Goal: Information Seeking & Learning: Learn about a topic

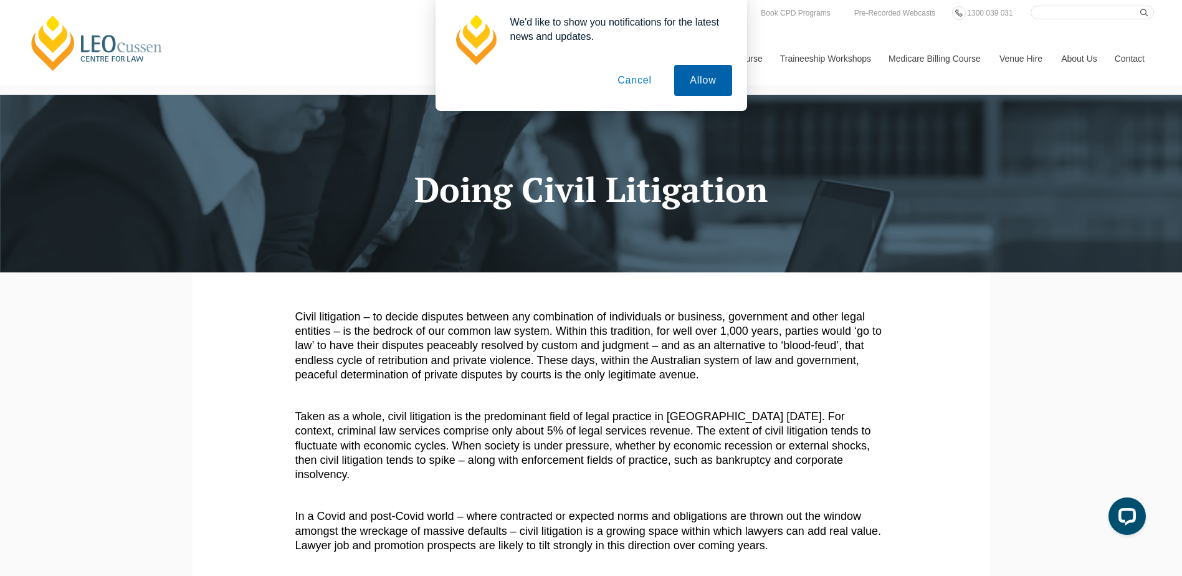
click at [709, 82] on button "Allow" at bounding box center [702, 80] width 57 height 31
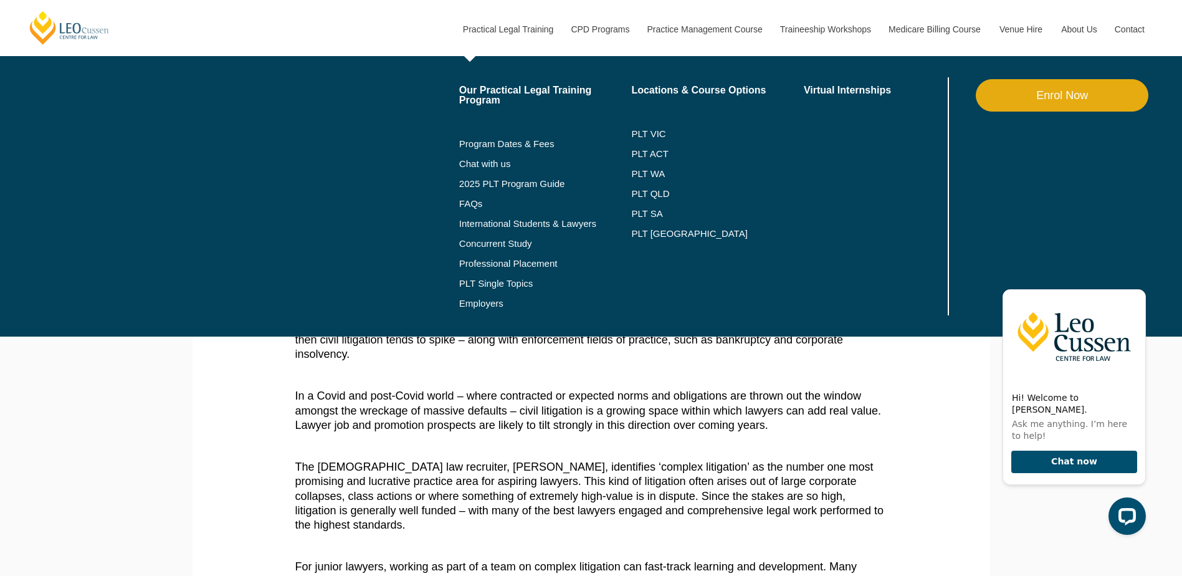
scroll to position [125, 0]
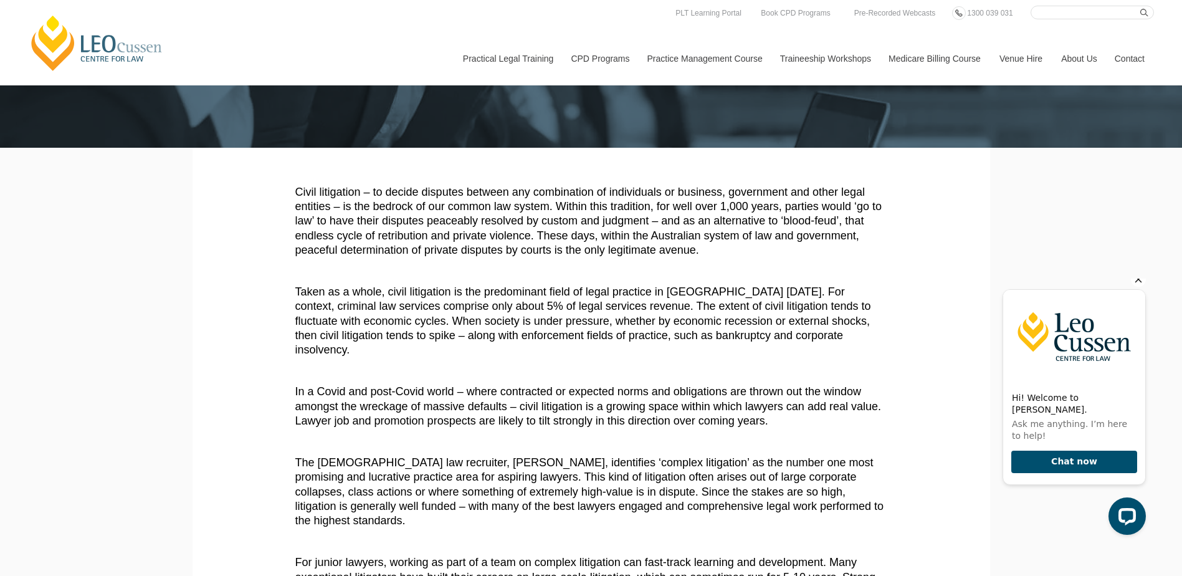
click at [1139, 283] on icon "Hide greeting" at bounding box center [1139, 279] width 7 height 7
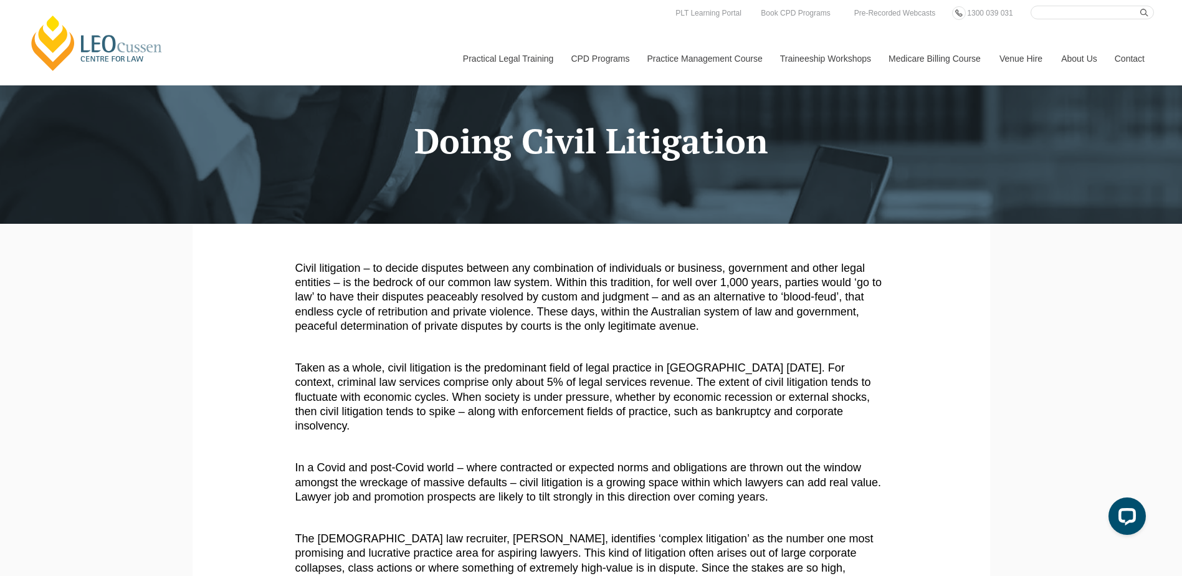
scroll to position [0, 0]
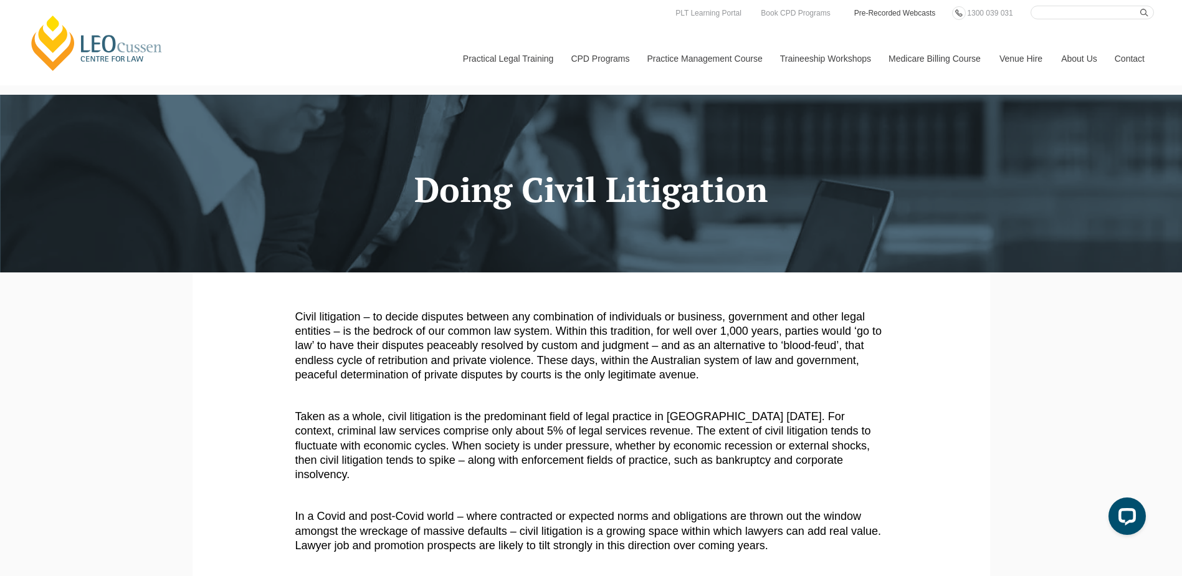
click at [889, 12] on link "Pre-Recorded Webcasts" at bounding box center [895, 13] width 84 height 14
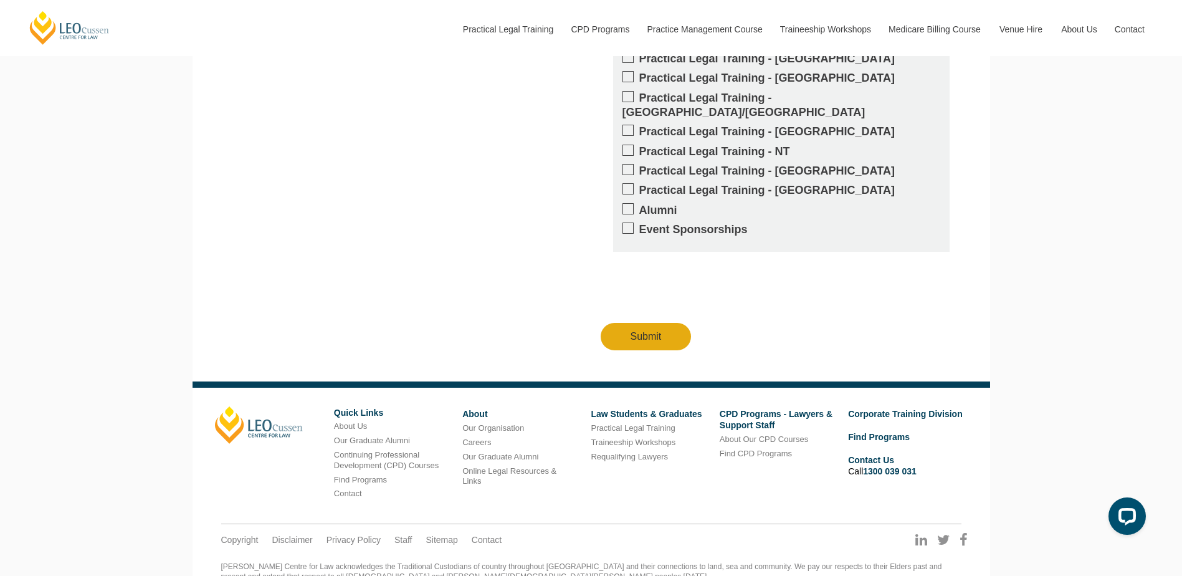
scroll to position [1387, 0]
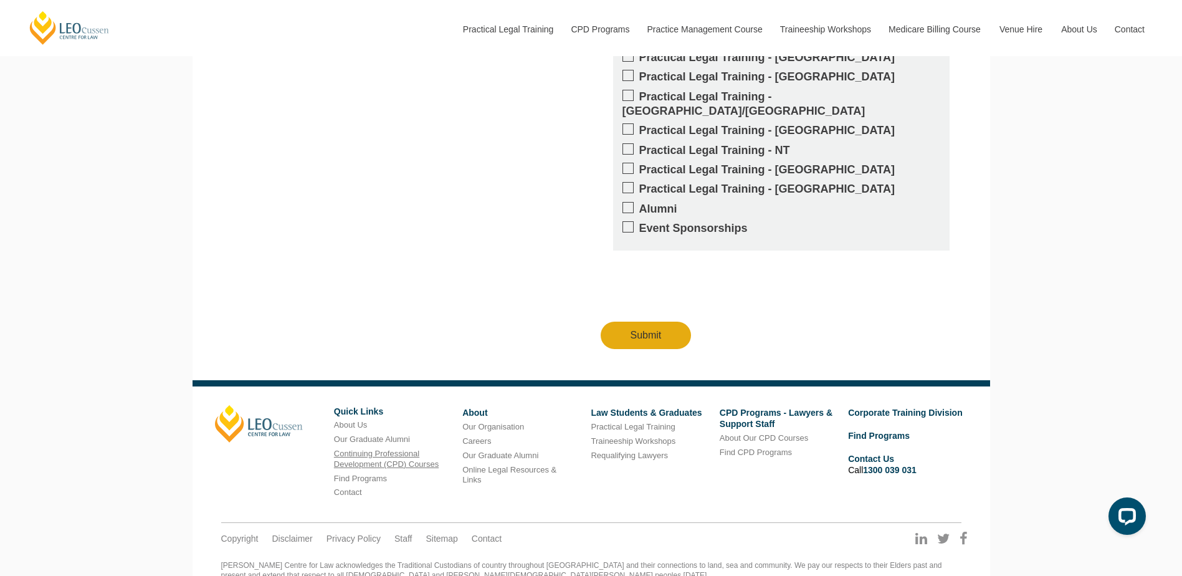
click at [363, 449] on link "Continuing Professional Development (CPD) Courses" at bounding box center [386, 459] width 105 height 20
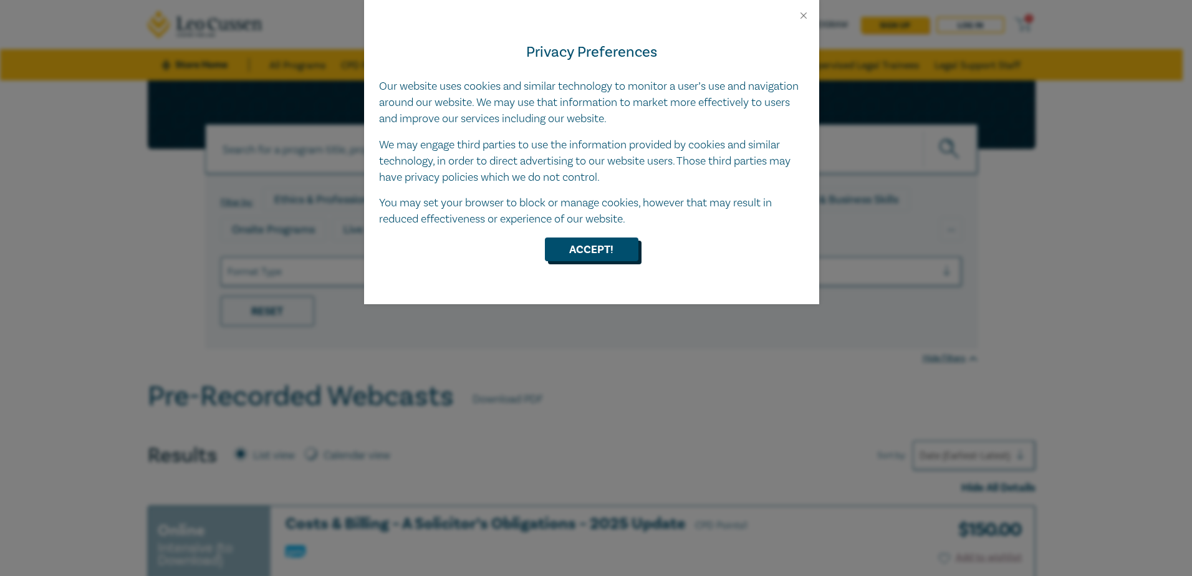
click at [567, 254] on button "Accept!" at bounding box center [591, 249] width 93 height 24
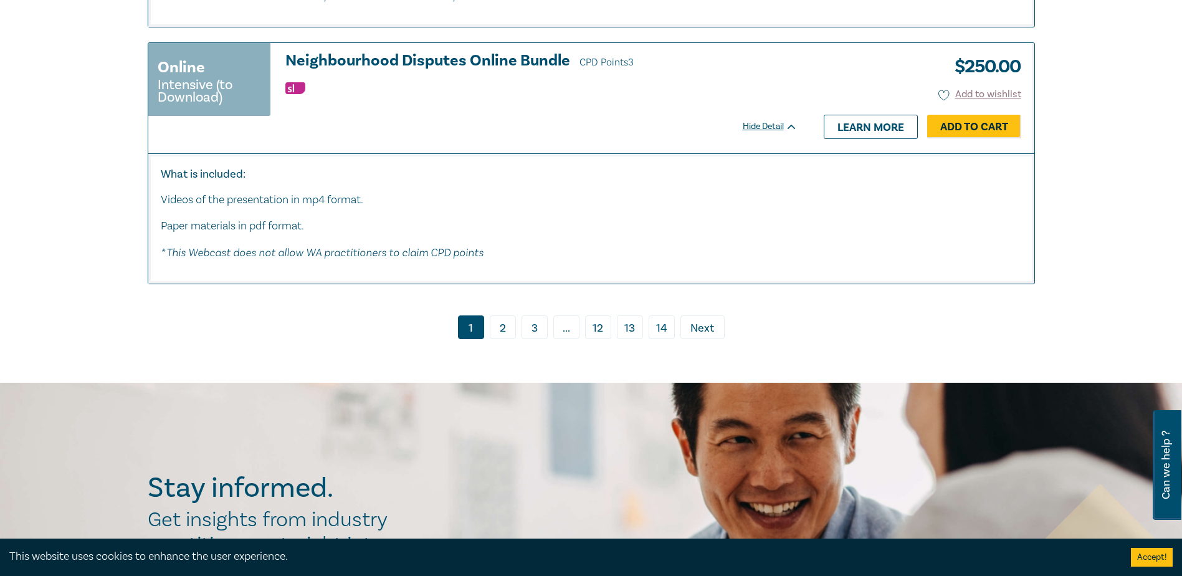
scroll to position [6482, 0]
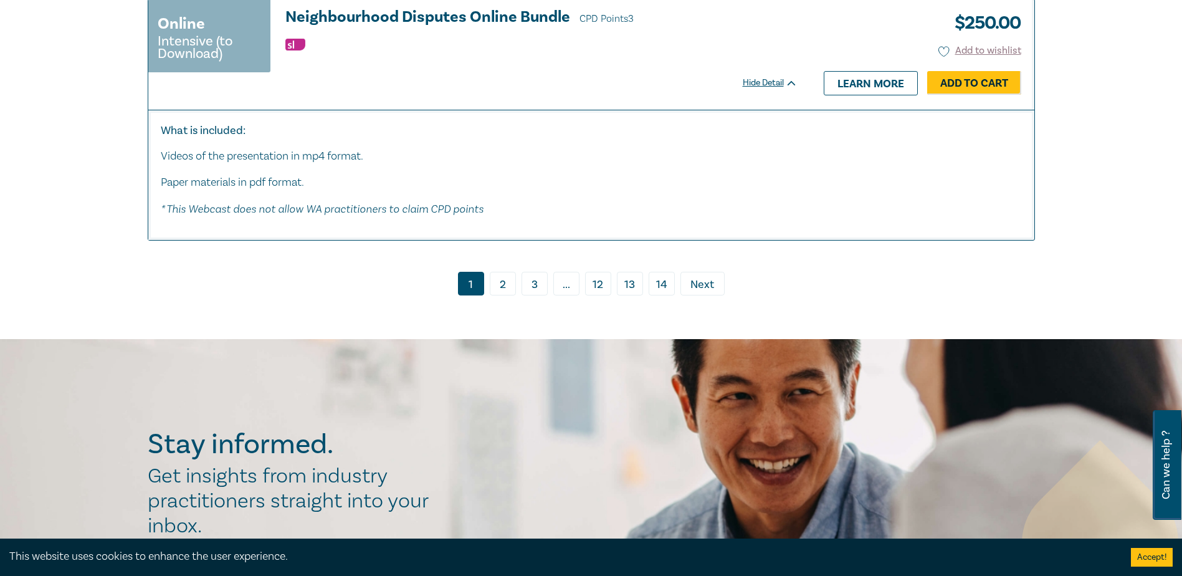
click at [500, 285] on link "2" at bounding box center [503, 284] width 26 height 24
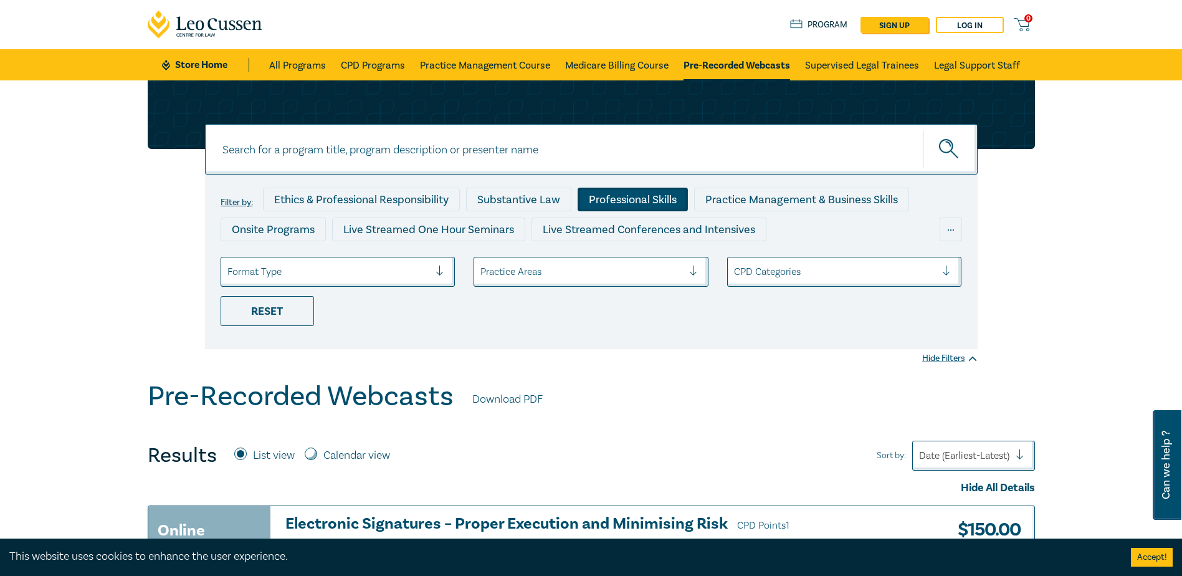
click at [651, 195] on div "Professional Skills" at bounding box center [633, 200] width 110 height 24
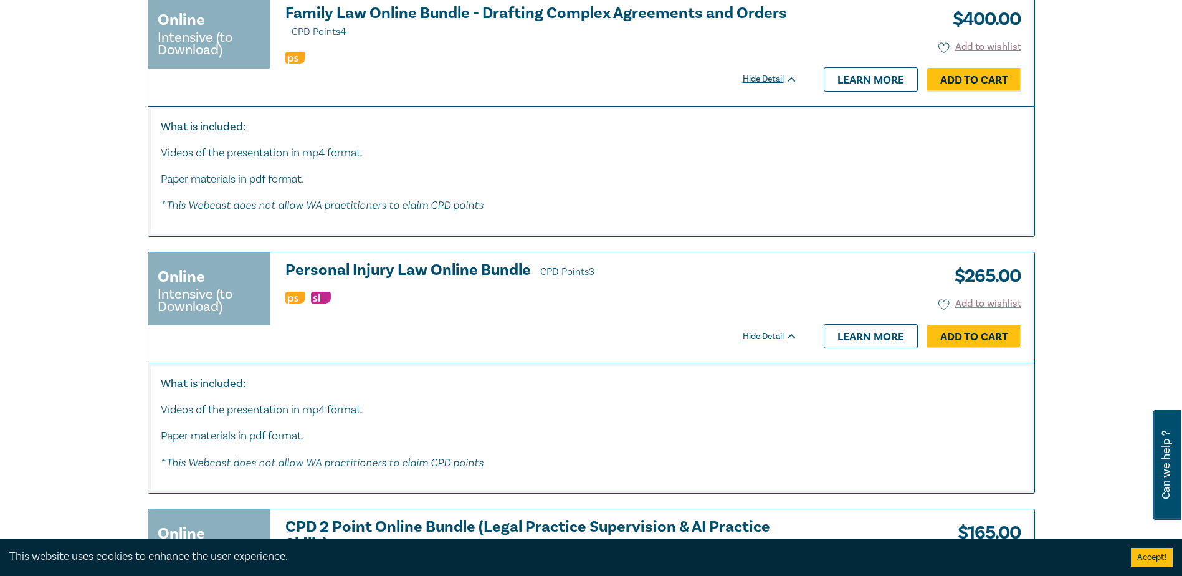
scroll to position [2867, 0]
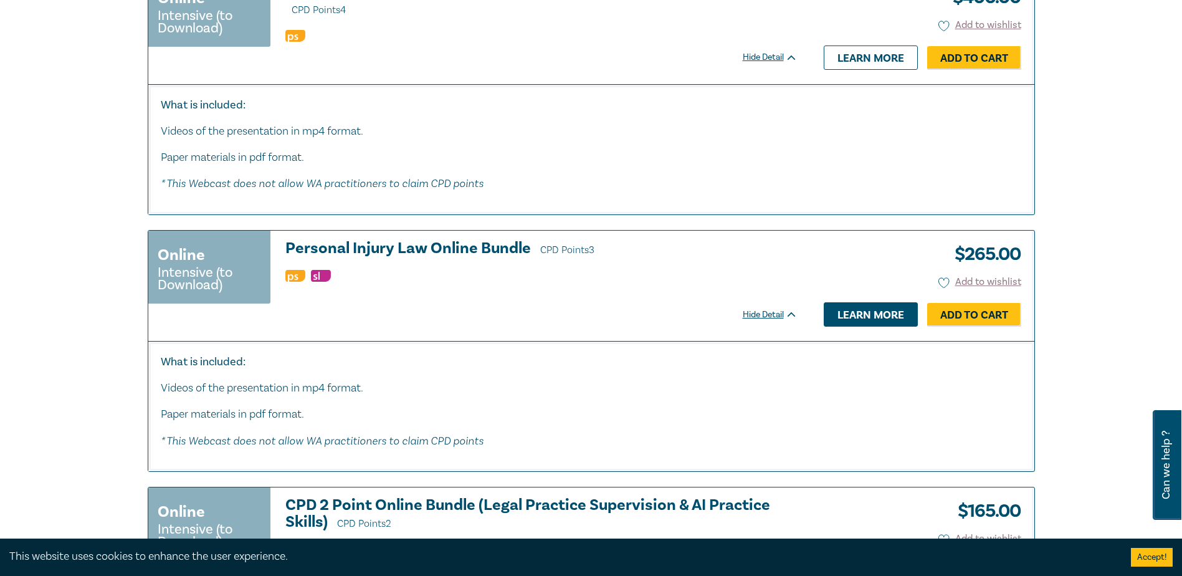
click at [871, 314] on link "Learn more" at bounding box center [871, 314] width 94 height 24
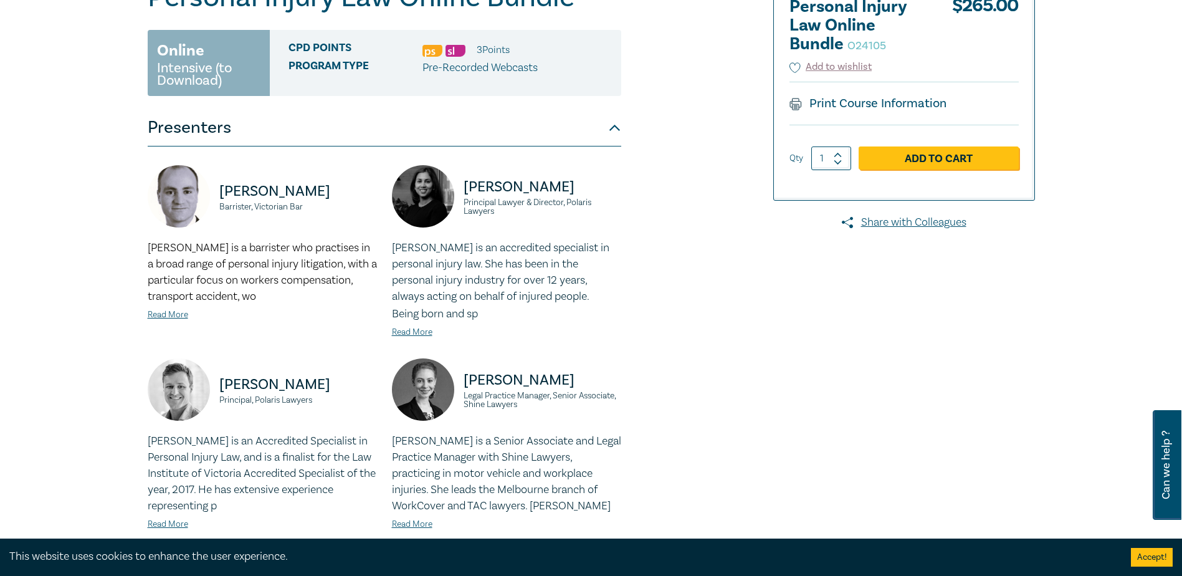
scroll to position [187, 0]
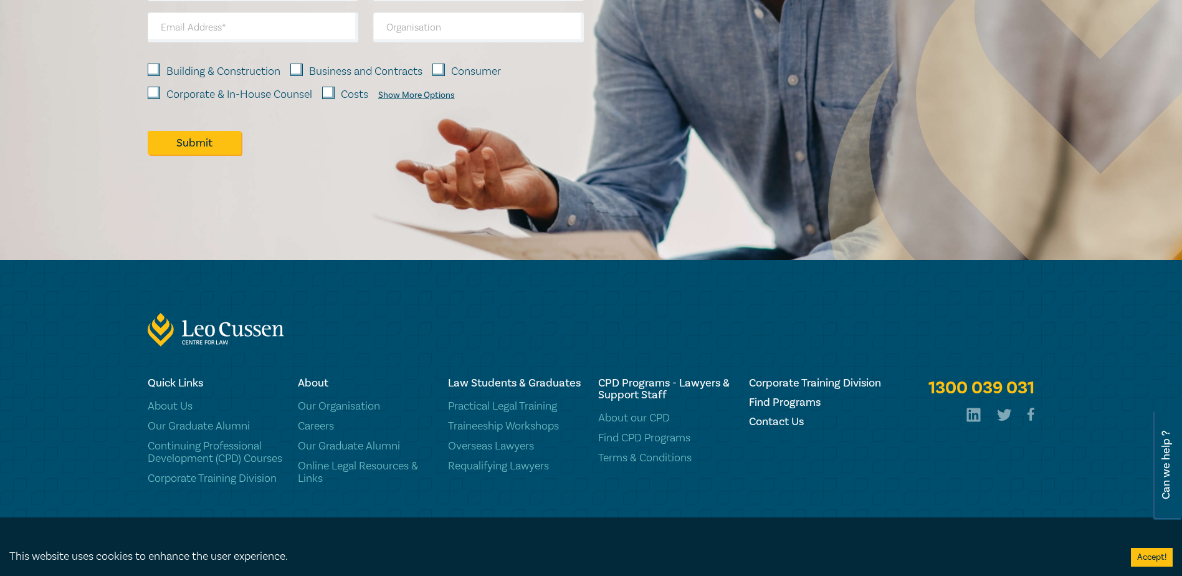
scroll to position [6807, 0]
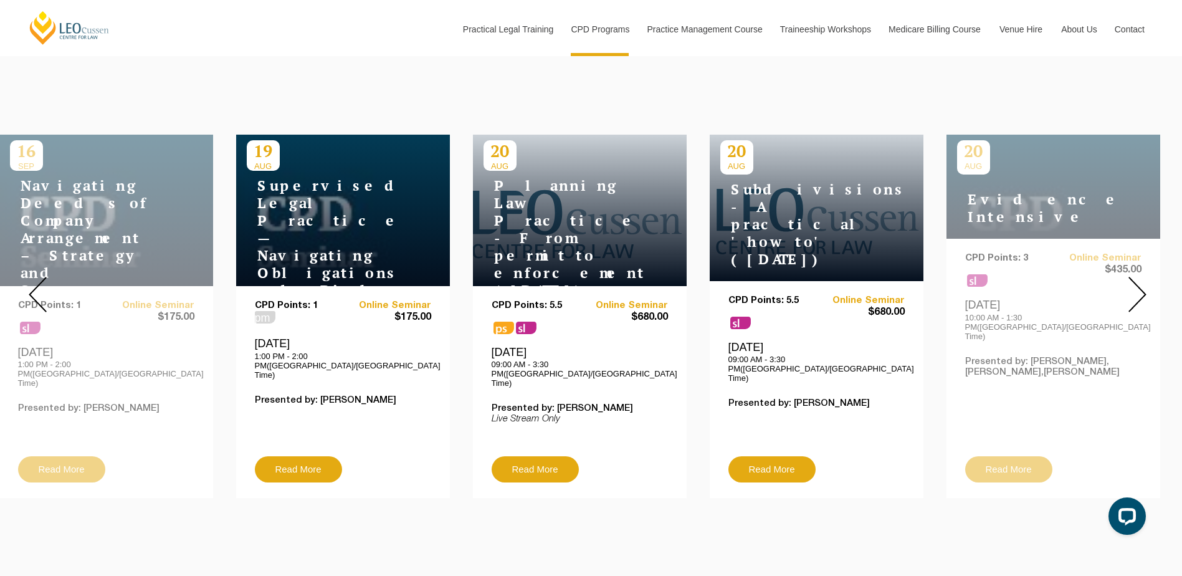
scroll to position [436, 0]
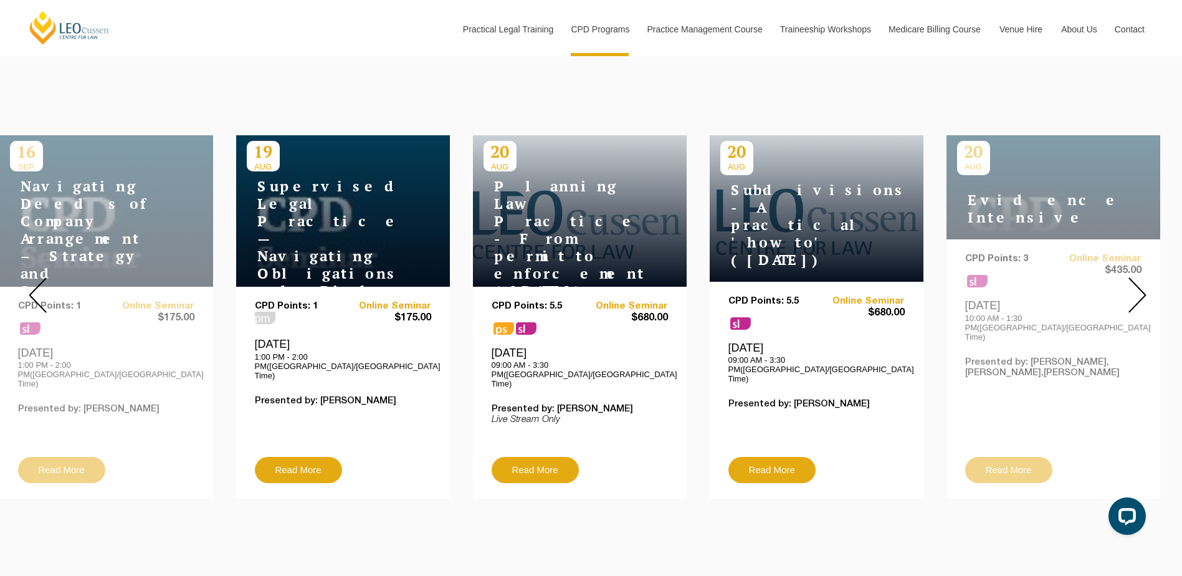
click at [1141, 288] on img at bounding box center [1138, 295] width 18 height 36
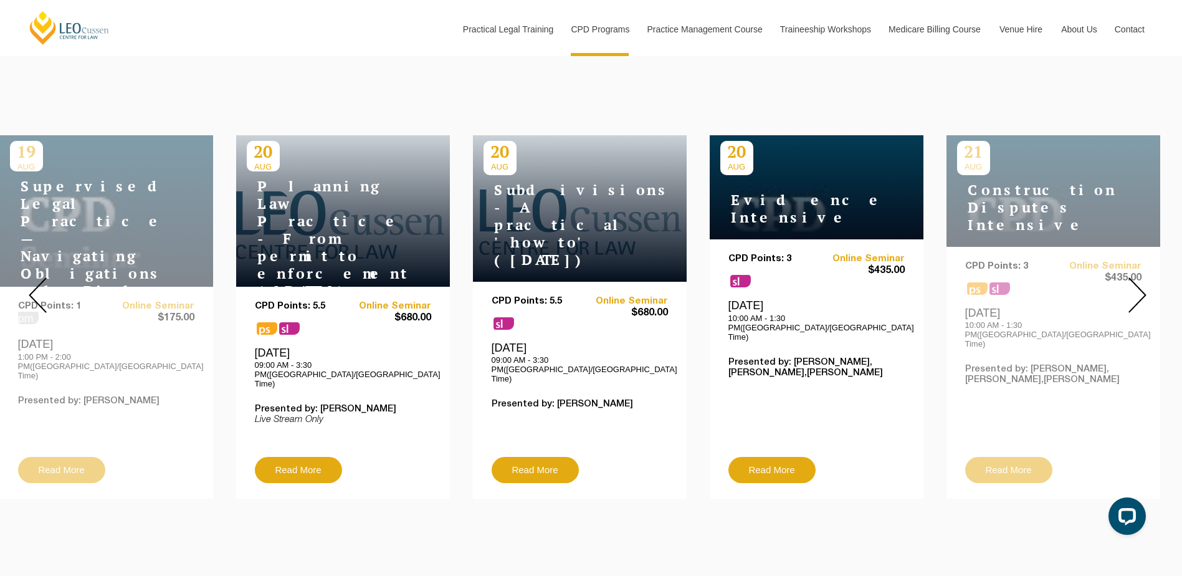
click at [1141, 288] on img at bounding box center [1138, 295] width 18 height 36
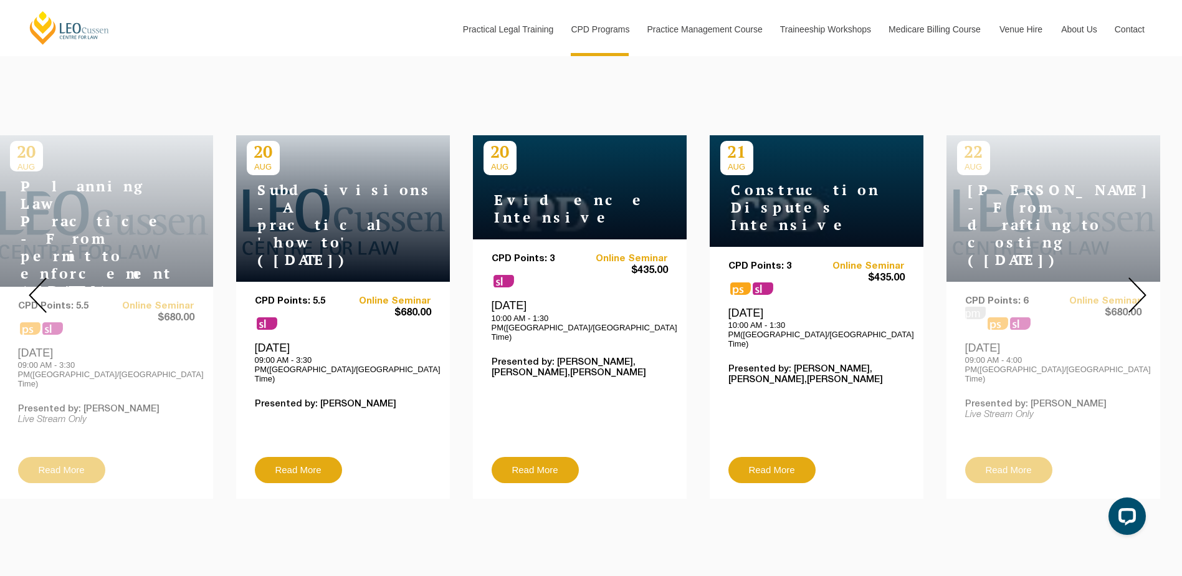
click at [1141, 288] on img at bounding box center [1138, 295] width 18 height 36
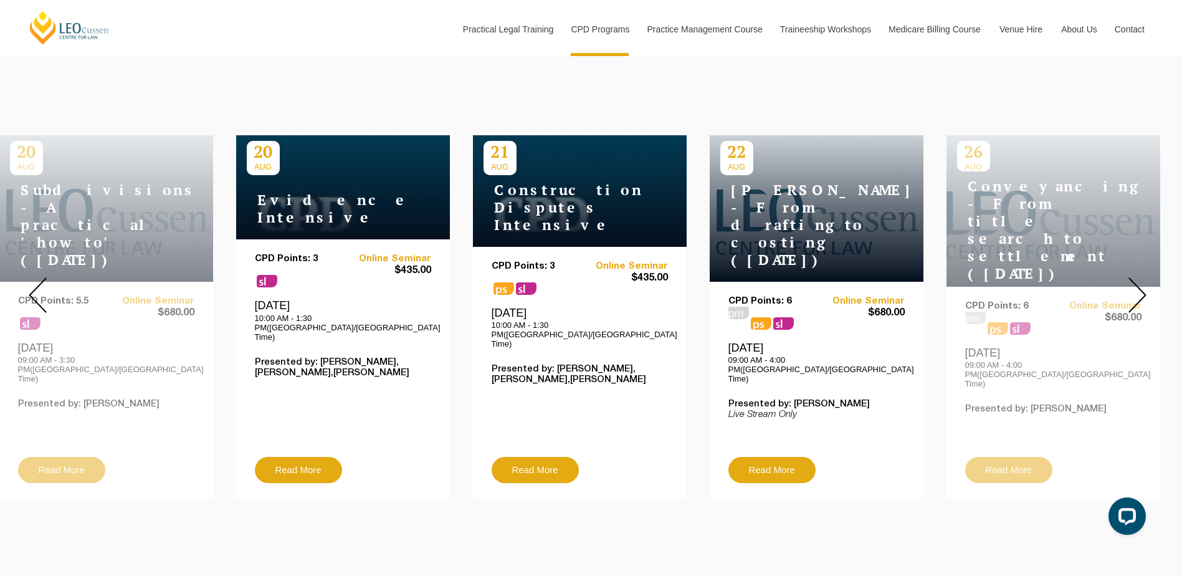
click at [1141, 288] on img at bounding box center [1138, 295] width 18 height 36
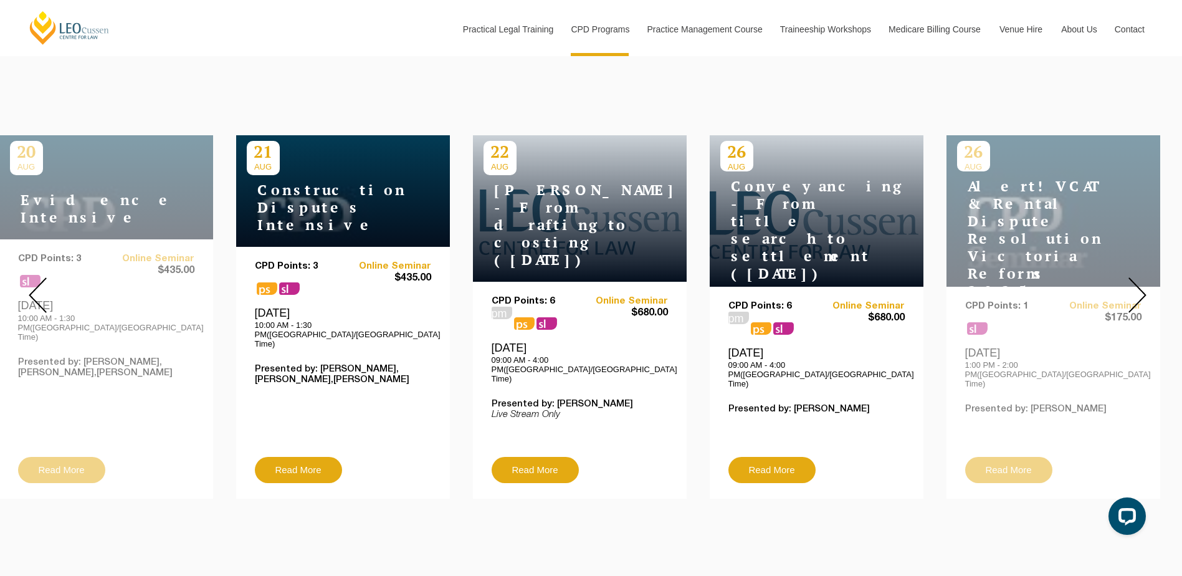
click at [1141, 288] on img at bounding box center [1138, 295] width 18 height 36
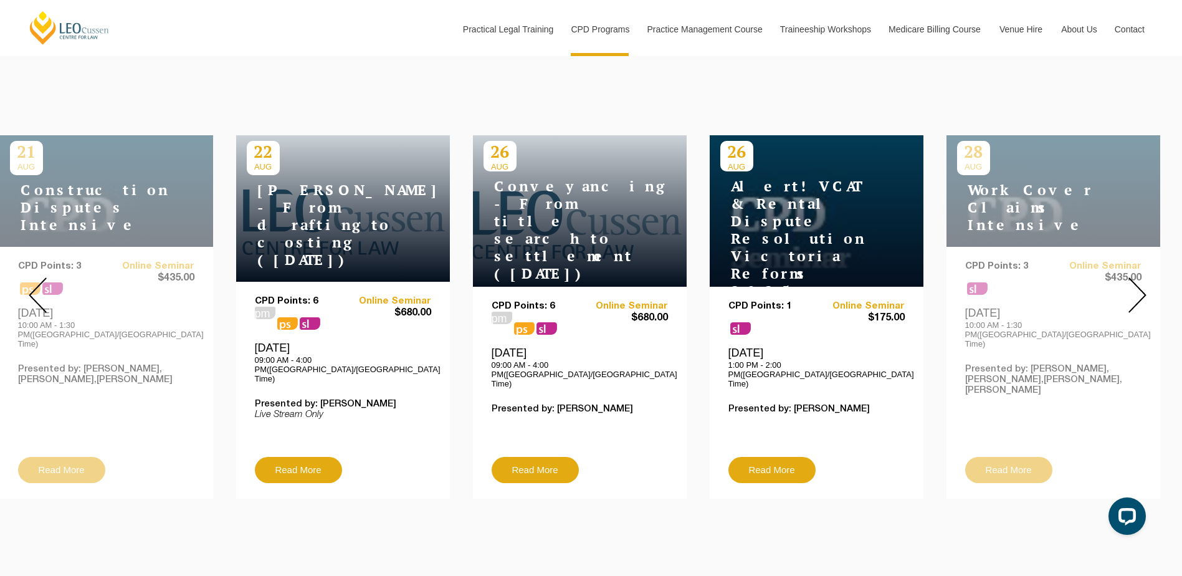
click at [1141, 288] on img at bounding box center [1138, 295] width 18 height 36
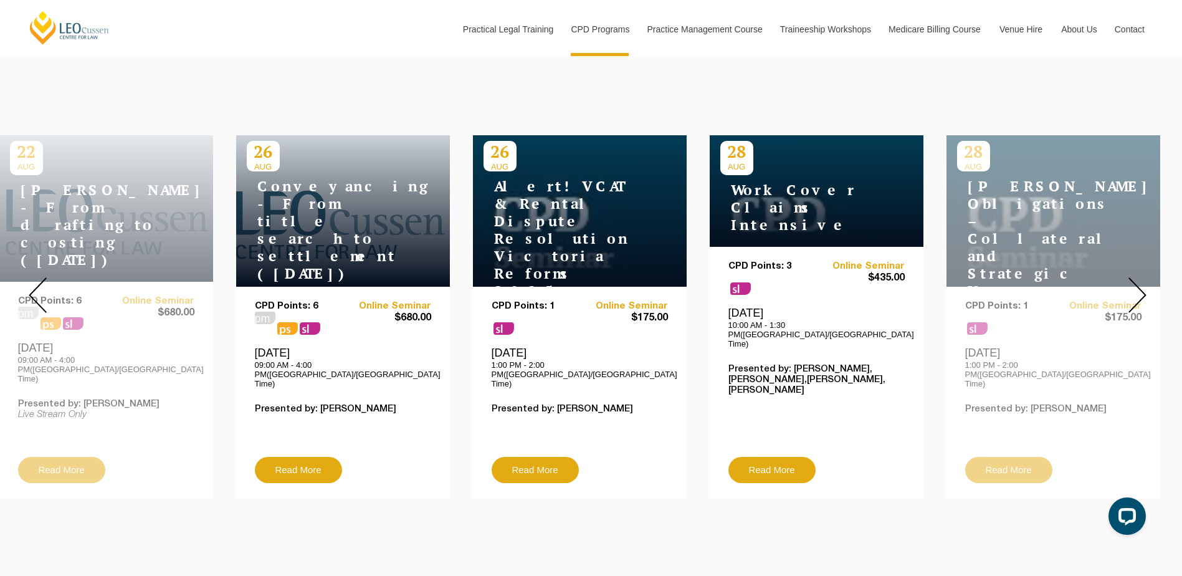
click at [1141, 288] on img at bounding box center [1138, 295] width 18 height 36
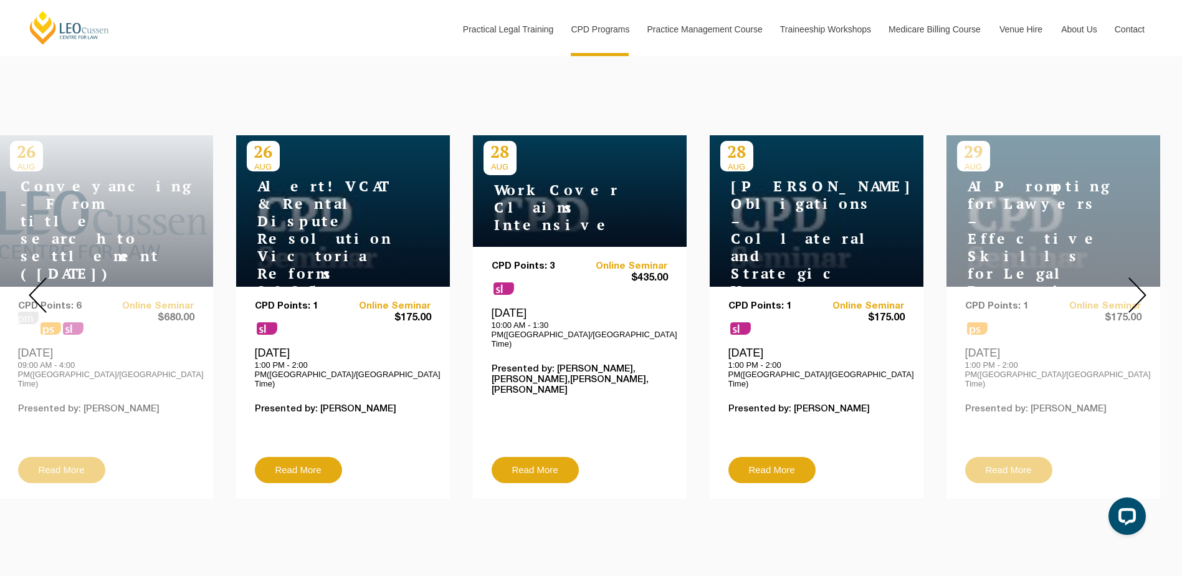
click at [1141, 288] on img at bounding box center [1138, 295] width 18 height 36
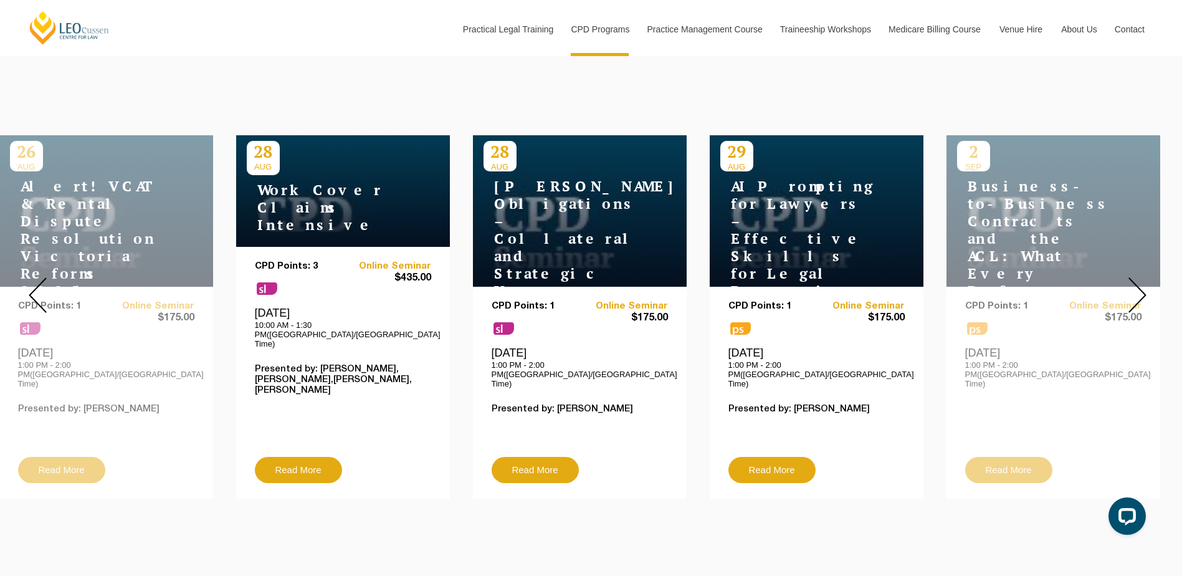
click at [1141, 288] on img at bounding box center [1138, 295] width 18 height 36
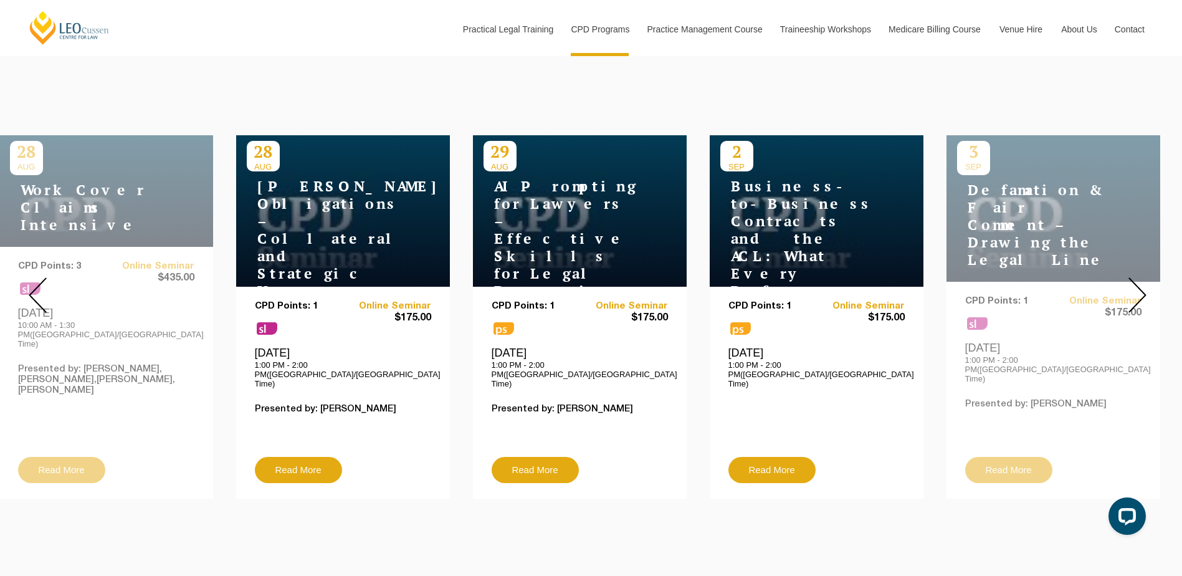
click at [1141, 288] on img at bounding box center [1138, 295] width 18 height 36
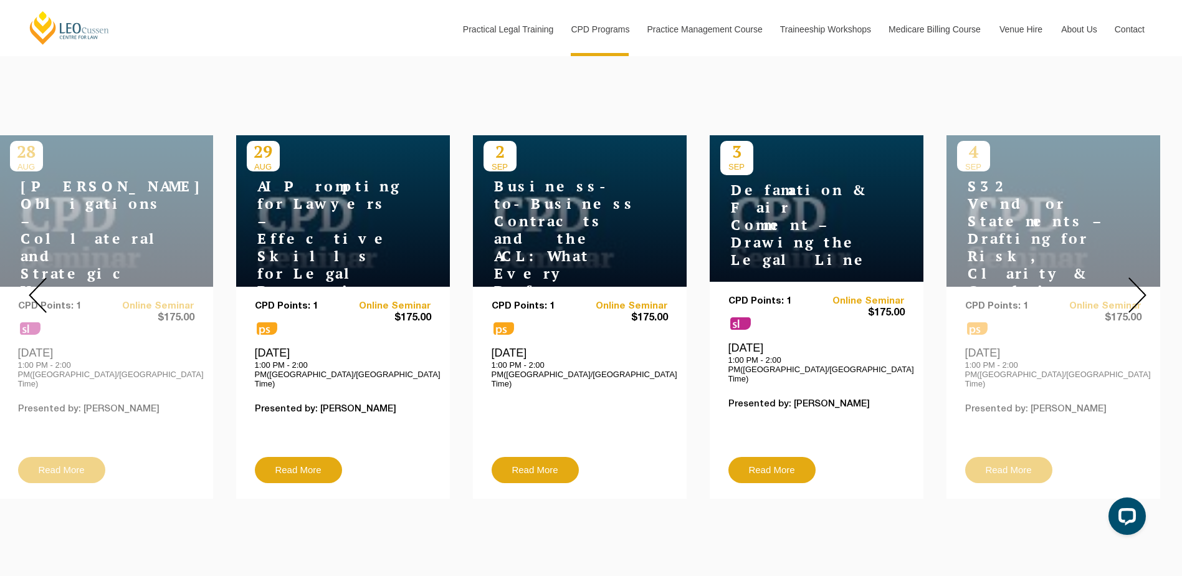
click at [1141, 288] on img at bounding box center [1138, 295] width 18 height 36
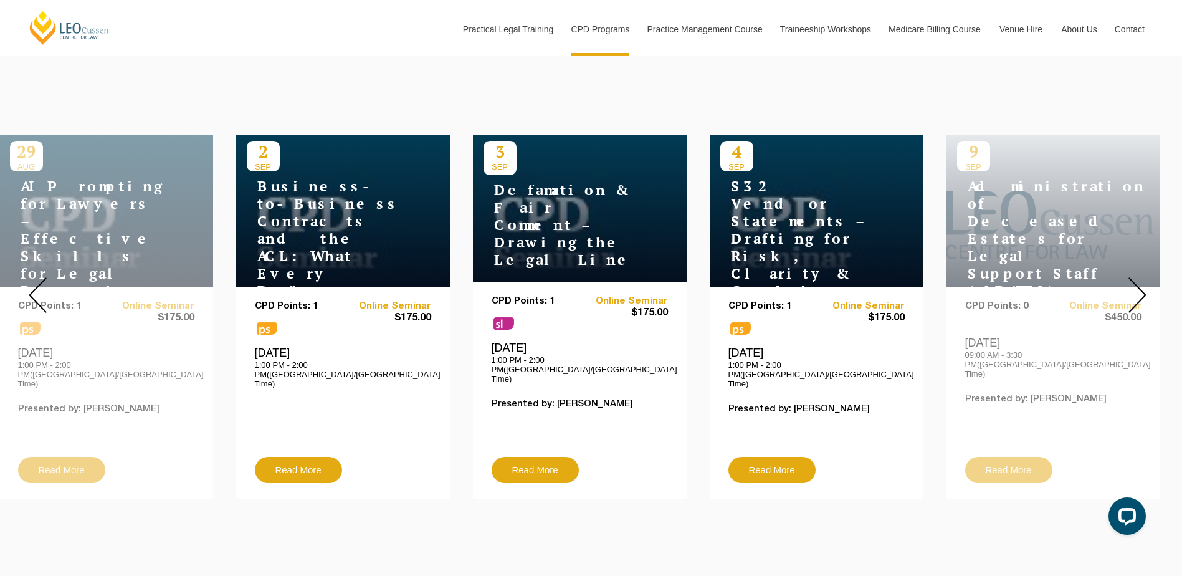
click at [1142, 288] on img at bounding box center [1138, 295] width 18 height 36
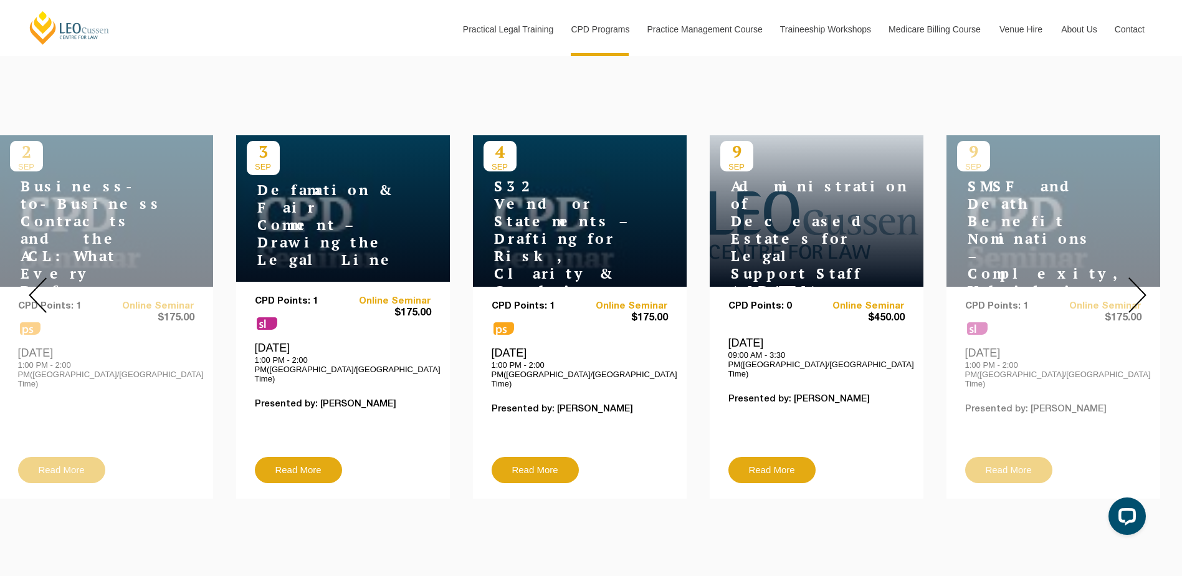
click at [1141, 288] on img at bounding box center [1138, 295] width 18 height 36
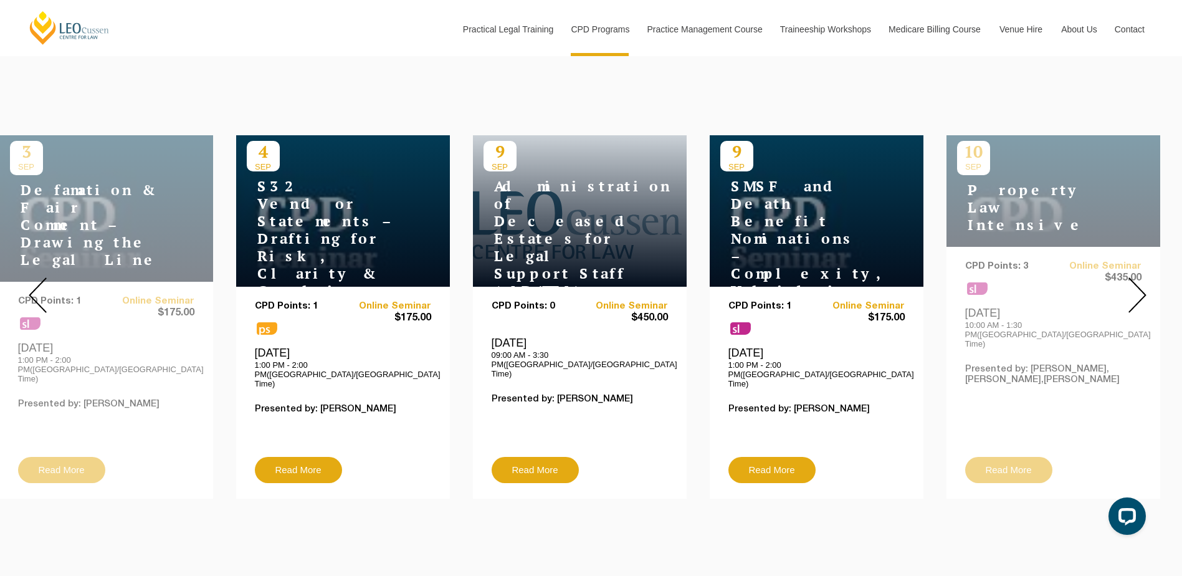
click at [1141, 288] on img at bounding box center [1138, 295] width 18 height 36
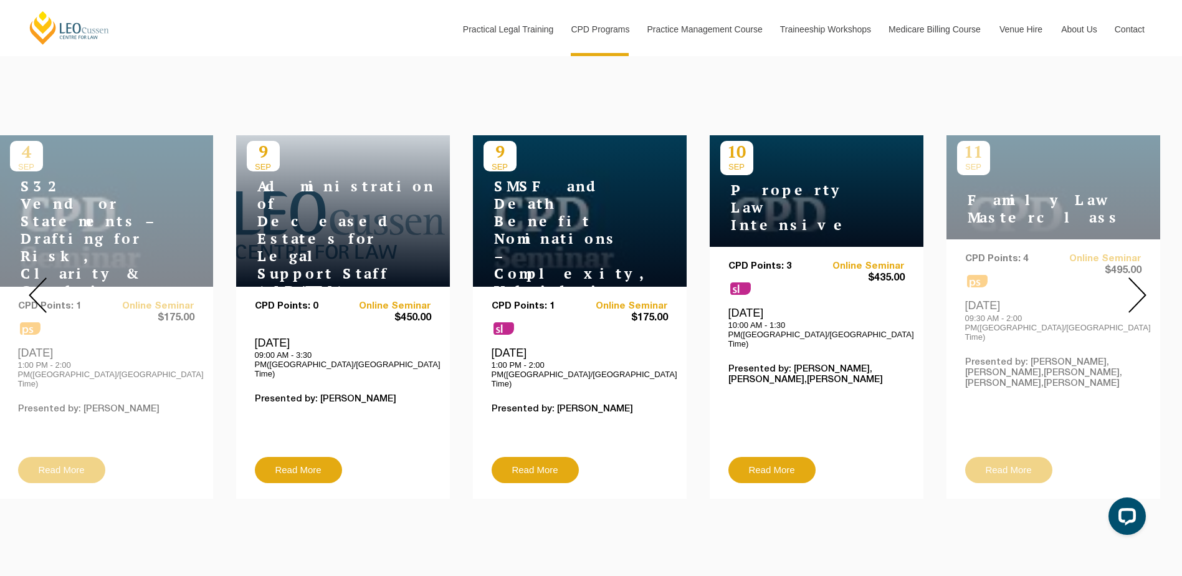
click at [1142, 288] on img at bounding box center [1138, 295] width 18 height 36
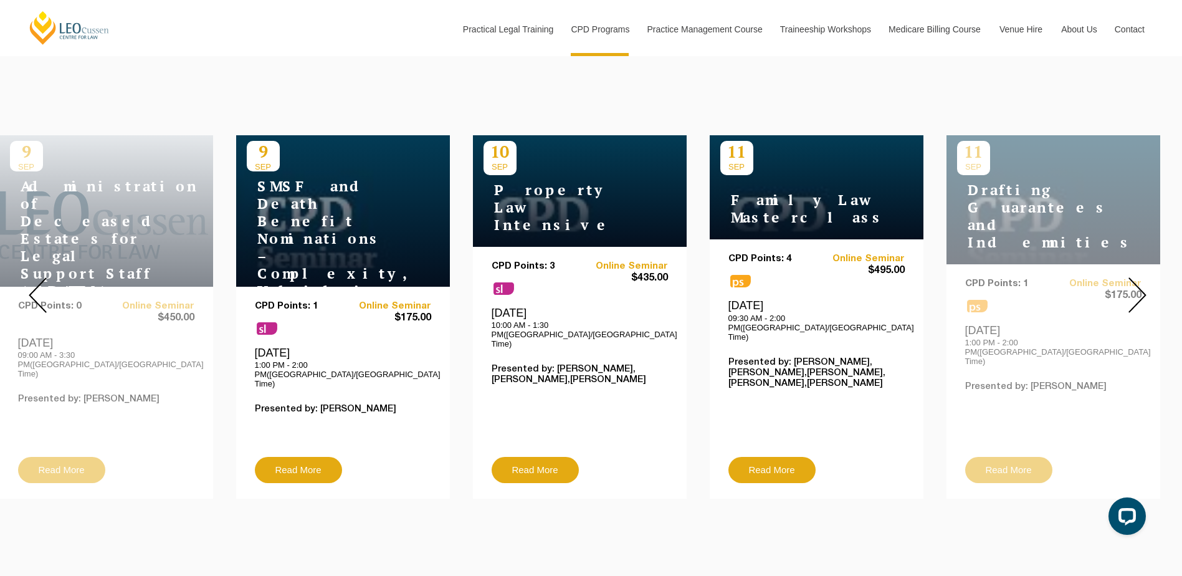
click at [1141, 288] on img at bounding box center [1138, 295] width 18 height 36
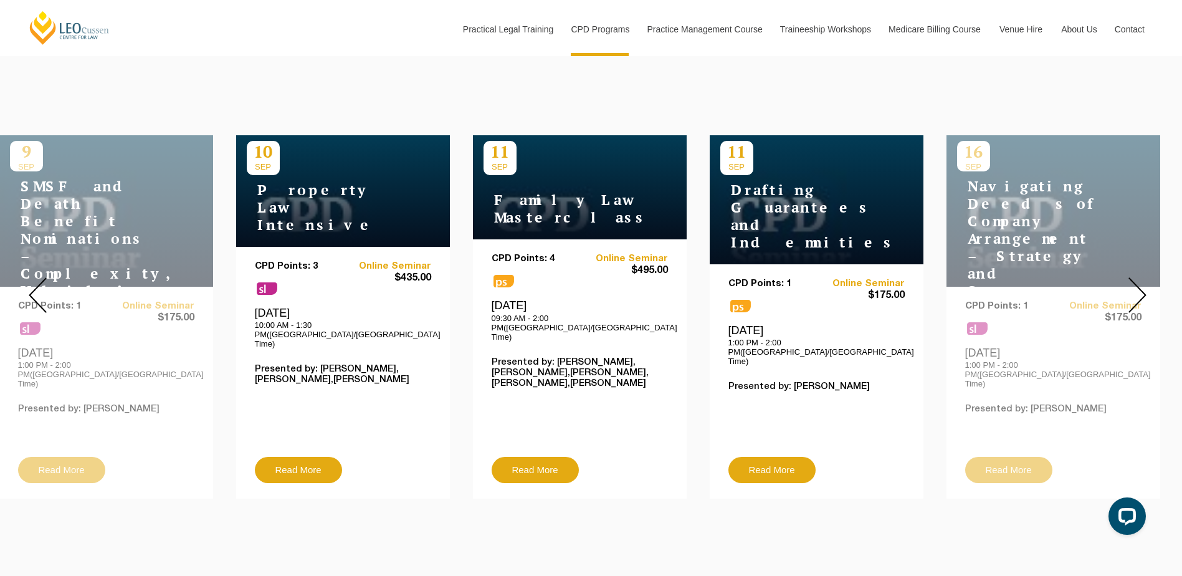
click at [1141, 288] on img at bounding box center [1138, 295] width 18 height 36
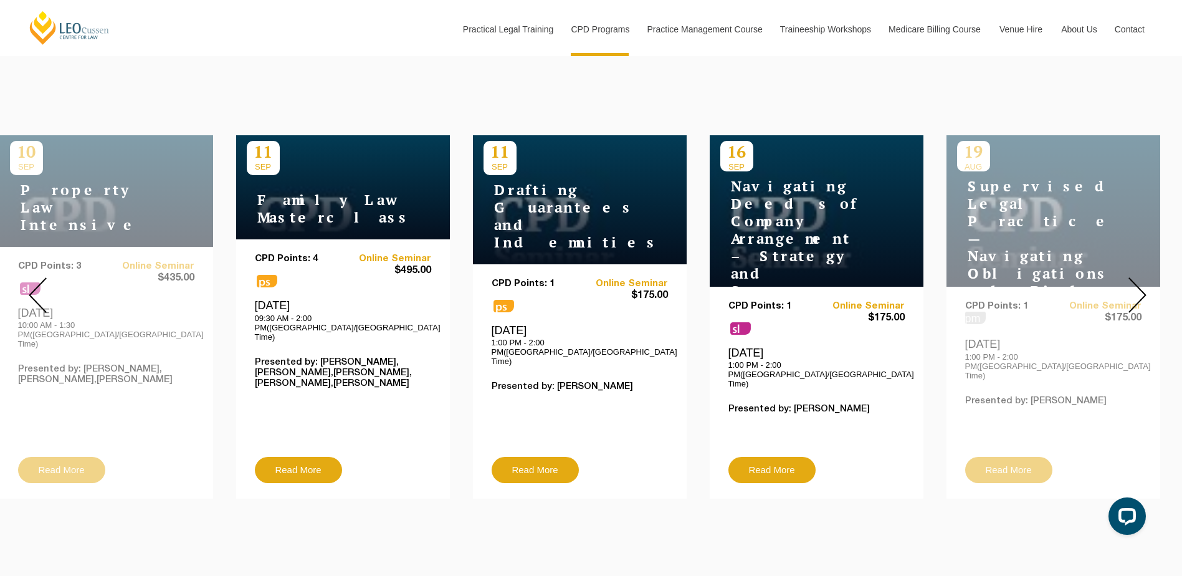
click at [1142, 288] on img at bounding box center [1138, 295] width 18 height 36
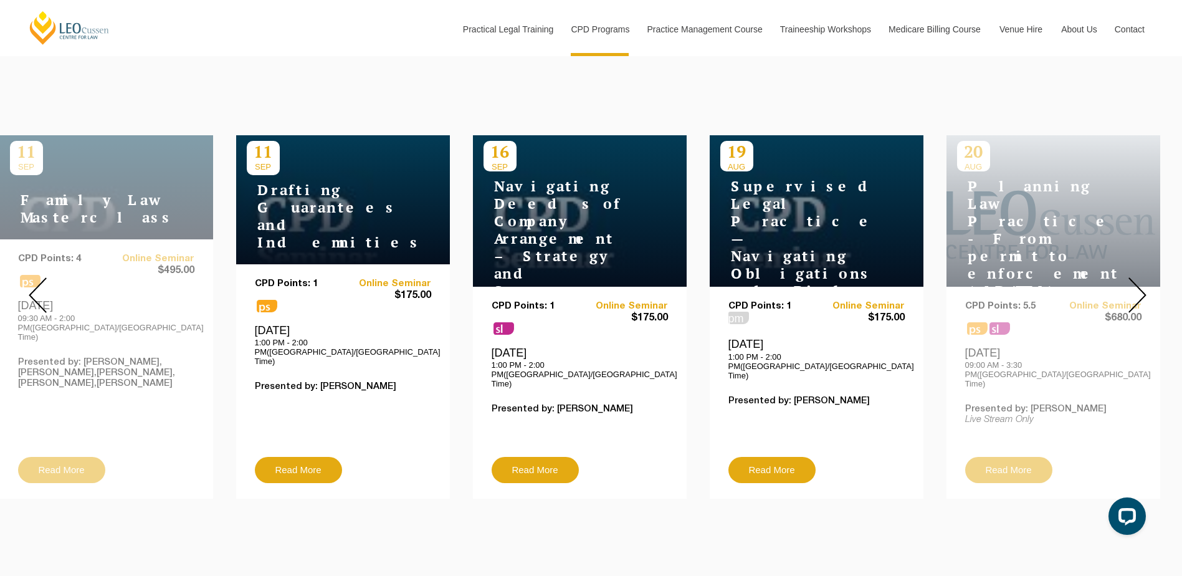
click at [1141, 288] on img at bounding box center [1138, 295] width 18 height 36
